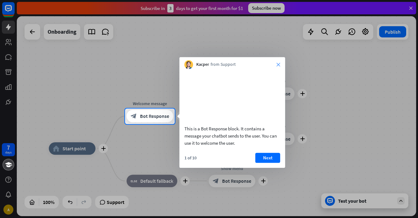
click at [278, 65] on icon "close" at bounding box center [279, 65] width 4 height 4
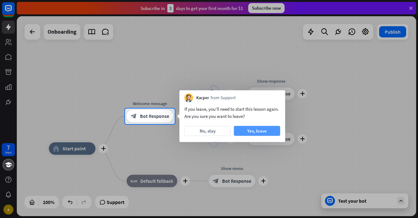
click at [245, 127] on button "Yes, leave" at bounding box center [257, 131] width 46 height 10
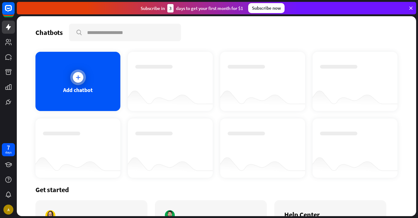
click at [69, 87] on div "Add chatbot" at bounding box center [78, 89] width 30 height 7
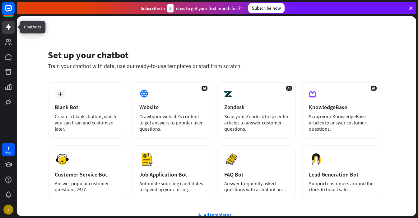
click at [10, 28] on icon at bounding box center [8, 26] width 7 height 7
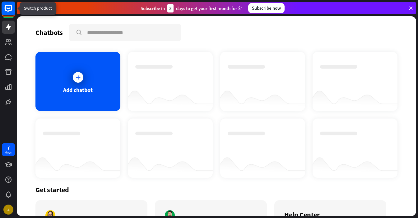
click at [8, 10] on rect at bounding box center [9, 9] width 14 height 14
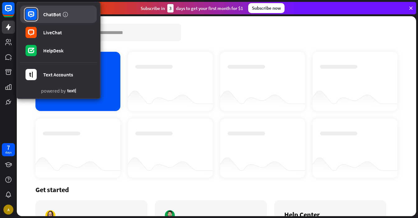
click at [37, 19] on div at bounding box center [31, 14] width 14 height 14
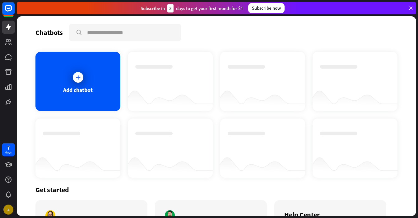
click at [410, 8] on icon at bounding box center [411, 8] width 6 height 6
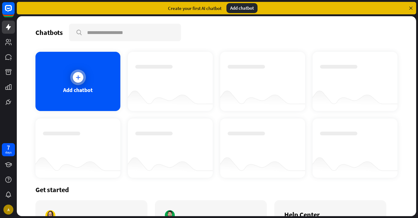
click at [77, 71] on div at bounding box center [78, 77] width 16 height 16
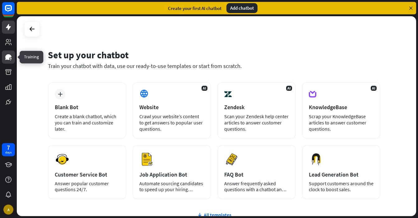
click at [6, 54] on icon at bounding box center [8, 56] width 7 height 7
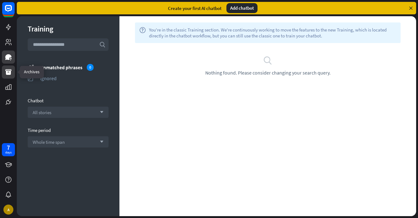
click at [10, 78] on link at bounding box center [8, 71] width 13 height 13
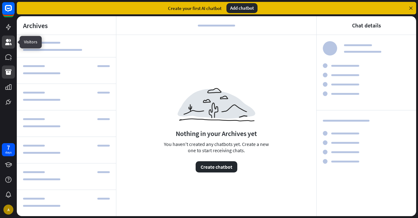
click at [10, 45] on icon at bounding box center [8, 41] width 7 height 7
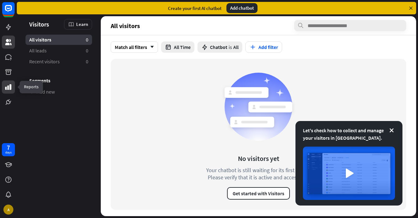
click at [11, 88] on icon at bounding box center [8, 87] width 6 height 6
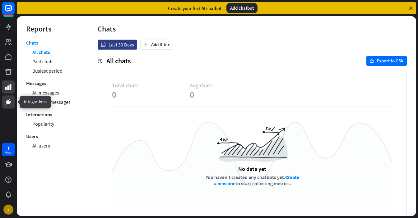
click at [9, 101] on icon at bounding box center [8, 102] width 4 height 4
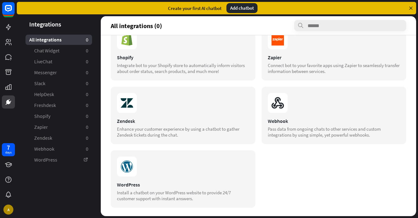
scroll to position [214, 0]
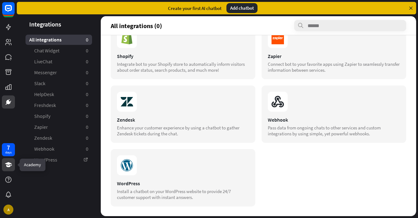
click at [8, 163] on icon at bounding box center [8, 164] width 7 height 5
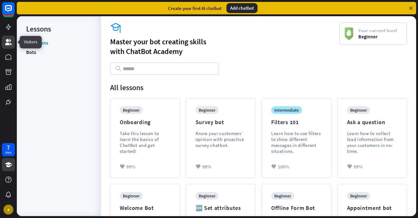
click at [11, 43] on icon at bounding box center [8, 41] width 7 height 7
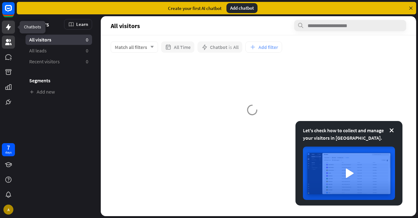
click at [9, 29] on icon at bounding box center [8, 26] width 7 height 7
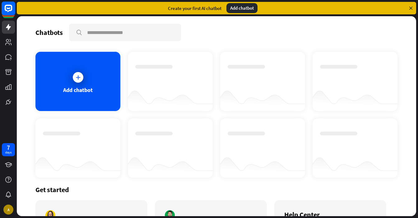
click at [4, 10] on rect at bounding box center [9, 9] width 14 height 14
